Goal: Task Accomplishment & Management: Use online tool/utility

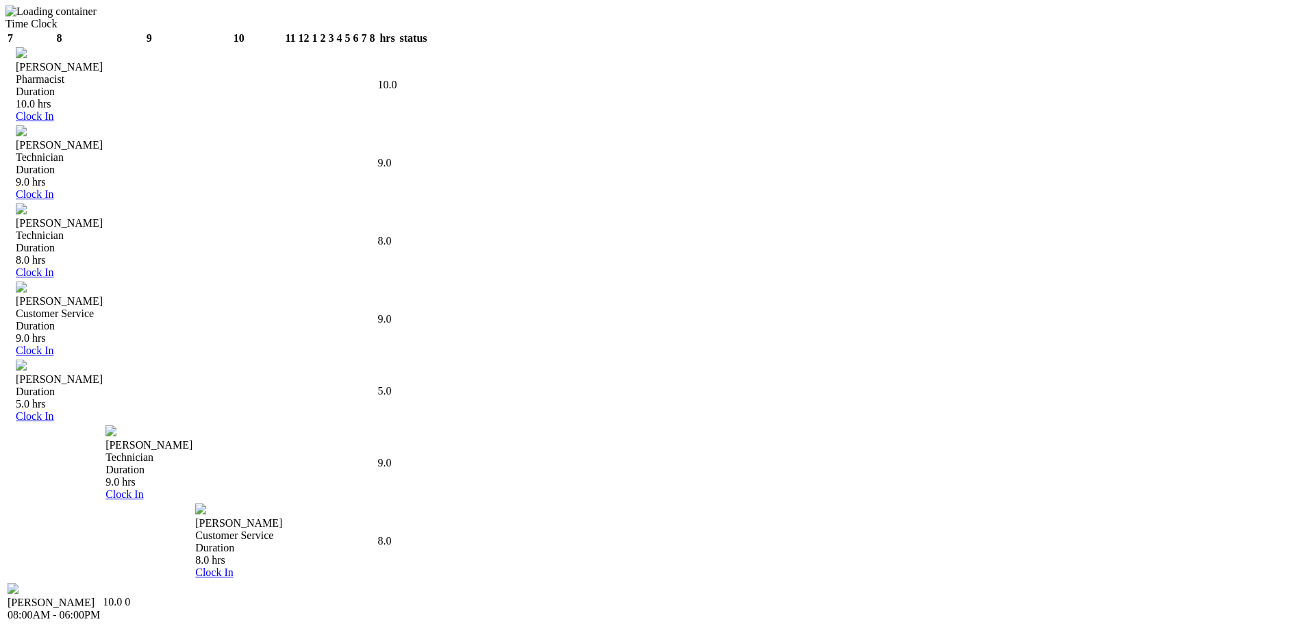
click at [57, 23] on link "Time Clock" at bounding box center [30, 24] width 51 height 12
click at [103, 45] on th "8" at bounding box center [59, 39] width 88 height 14
click at [193, 45] on th "9" at bounding box center [149, 39] width 88 height 14
